Goal: Task Accomplishment & Management: Use online tool/utility

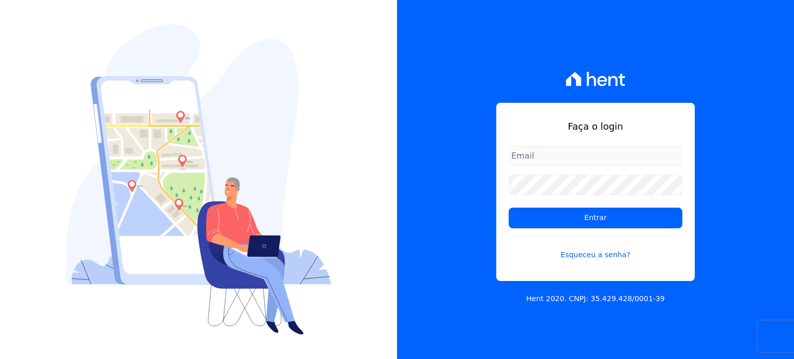
type input "[PERSON_NAME][EMAIL_ADDRESS][PERSON_NAME][DOMAIN_NAME]"
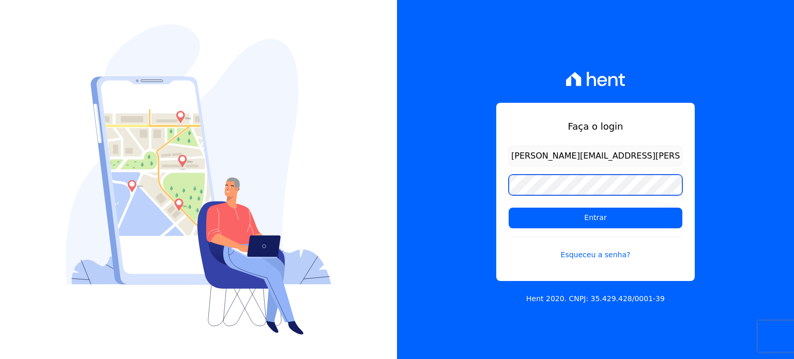
click at [402, 182] on div "Faça o login paula.silva@senziani.com Entrar Esqueceu a senha? Hent 2020. CNPJ:…" at bounding box center [595, 179] width 397 height 359
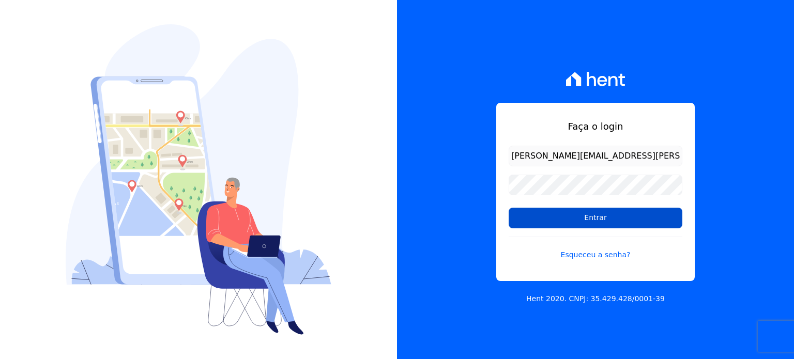
click at [534, 212] on input "Entrar" at bounding box center [596, 218] width 174 height 21
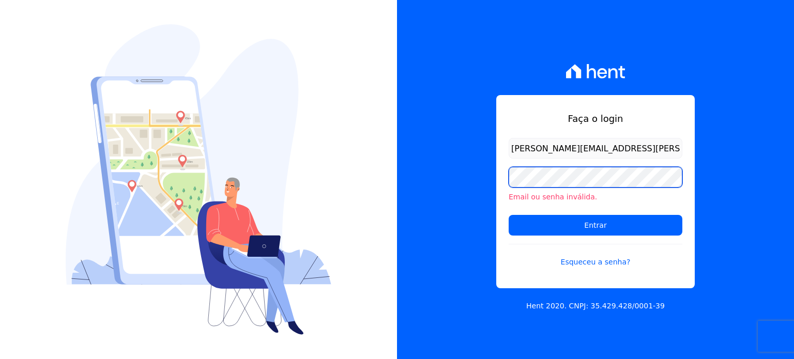
click at [509, 215] on input "Entrar" at bounding box center [596, 225] width 174 height 21
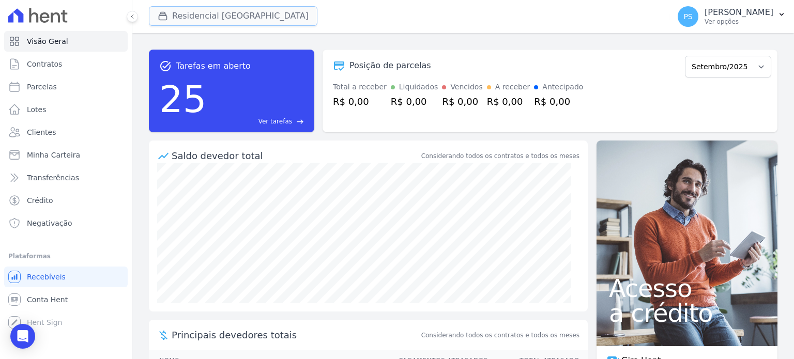
click at [186, 14] on button "Residencial Villa Sardenha" at bounding box center [233, 16] width 168 height 20
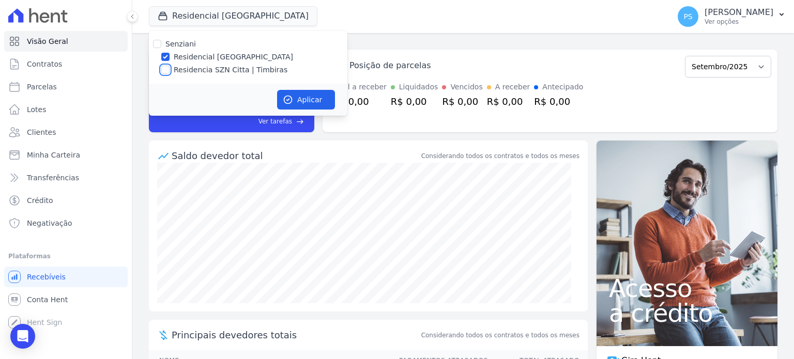
click at [166, 70] on input "Residencia SZN Citta | Timbiras" at bounding box center [165, 70] width 8 height 8
checkbox input "true"
click at [174, 58] on label "Residencial Villa Sardenha" at bounding box center [233, 57] width 119 height 11
click at [170, 58] on input "Residencial Villa Sardenha" at bounding box center [165, 57] width 8 height 8
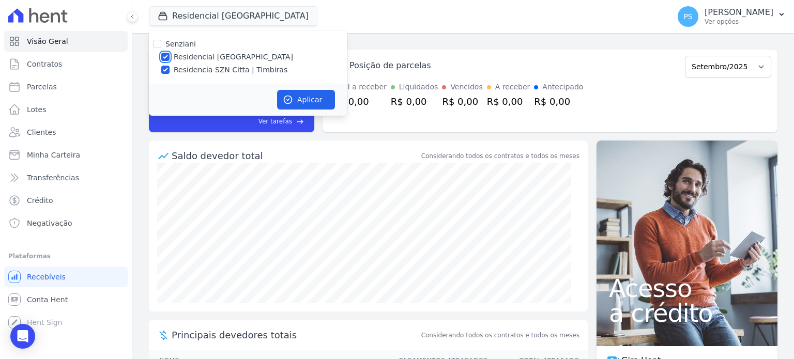
checkbox input "false"
click at [296, 101] on button "Aplicar" at bounding box center [306, 100] width 58 height 20
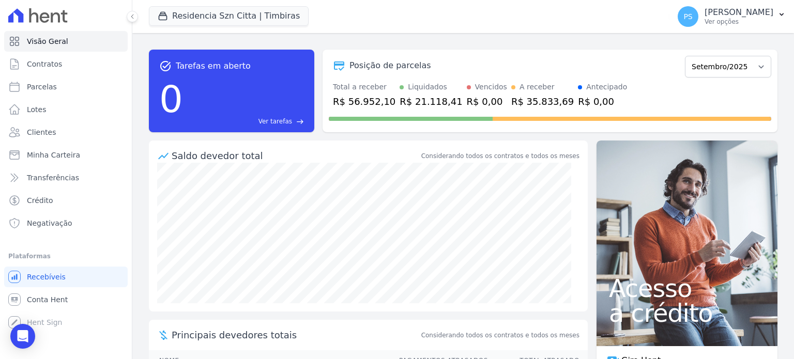
click at [759, 14] on p "Paula Silva" at bounding box center [738, 12] width 69 height 10
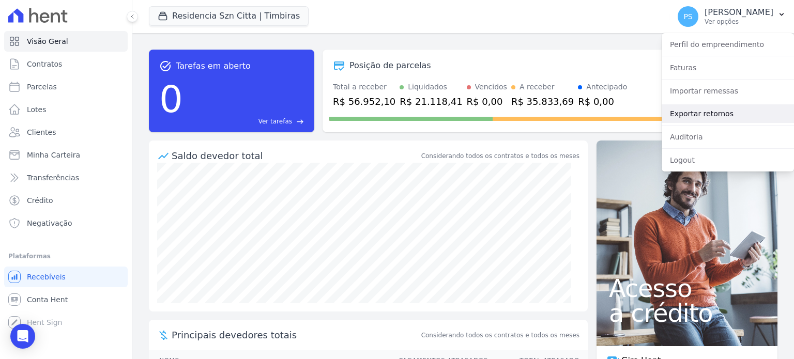
click at [687, 111] on link "Exportar retornos" at bounding box center [728, 113] width 132 height 19
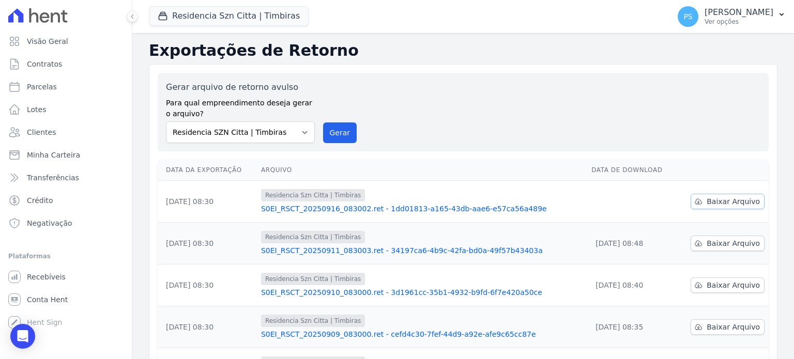
click at [731, 196] on span "Baixar Arquivo" at bounding box center [732, 201] width 53 height 10
